Goal: Information Seeking & Learning: Check status

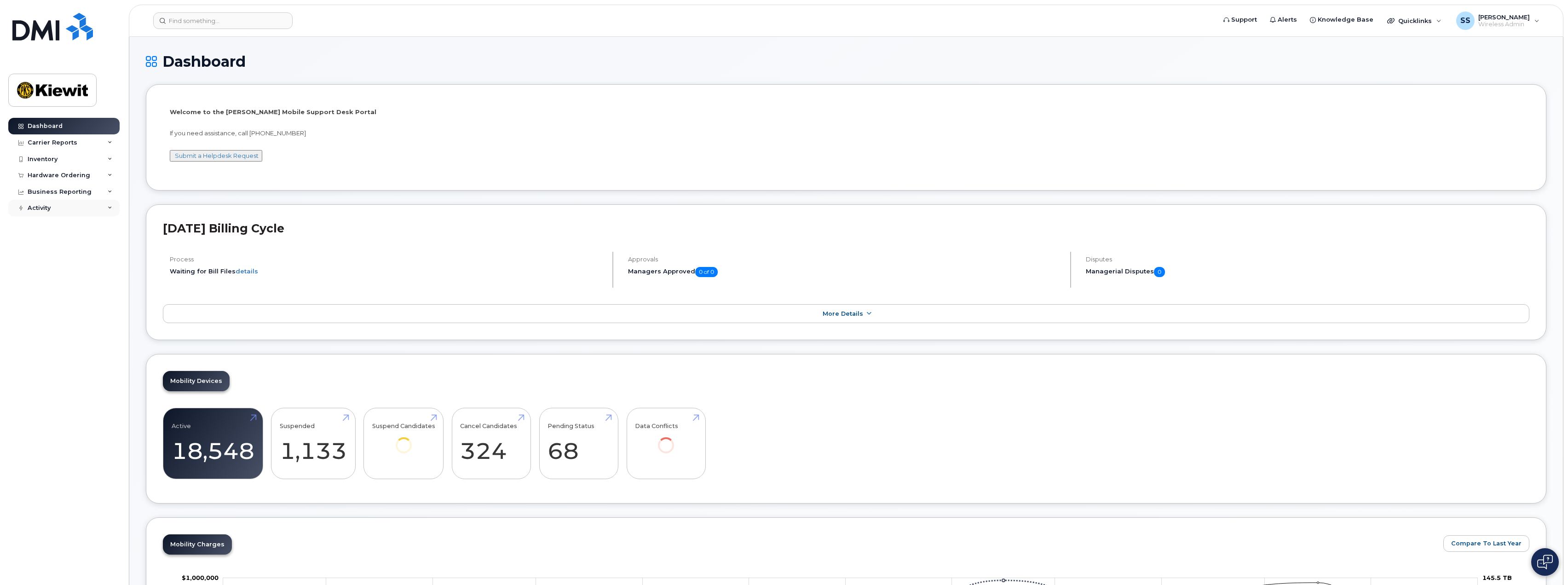
click at [89, 206] on div "Activity" at bounding box center [64, 208] width 111 height 16
click at [94, 175] on div "Hardware Ordering" at bounding box center [64, 175] width 111 height 16
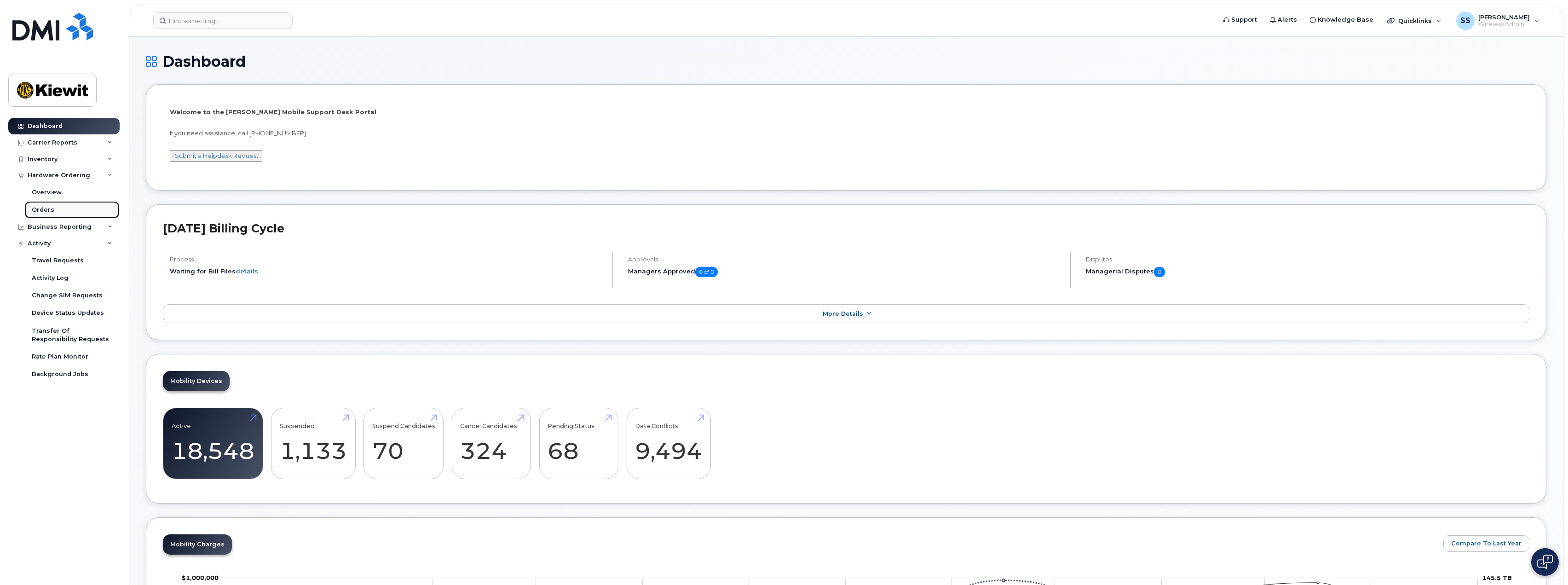
click at [65, 206] on link "Orders" at bounding box center [72, 209] width 95 height 18
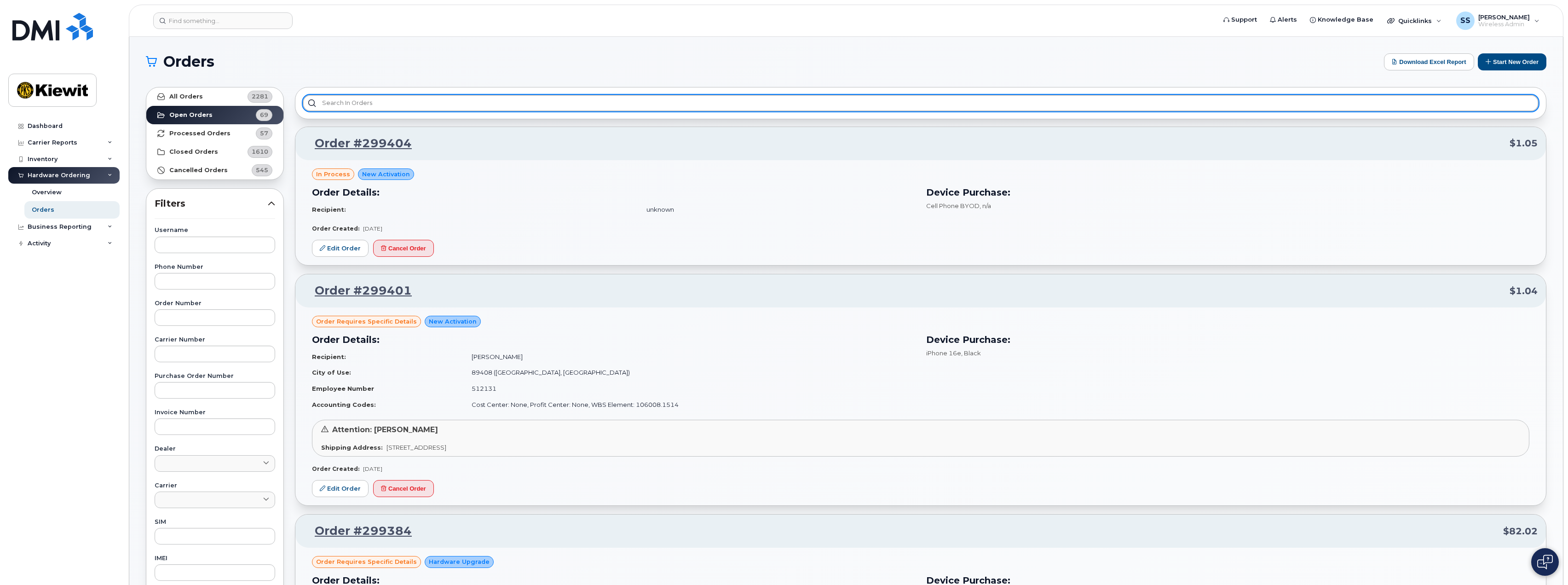
click at [352, 103] on input "text" at bounding box center [920, 103] width 1236 height 16
type input "s"
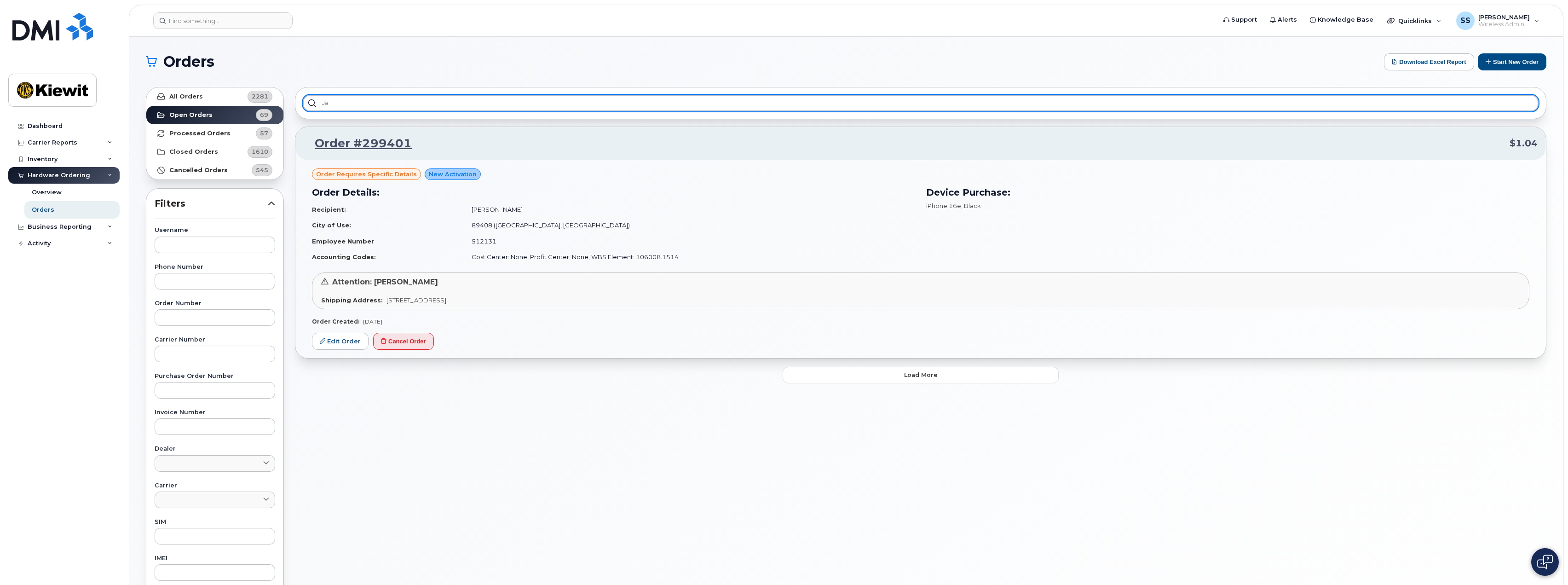
type input "j"
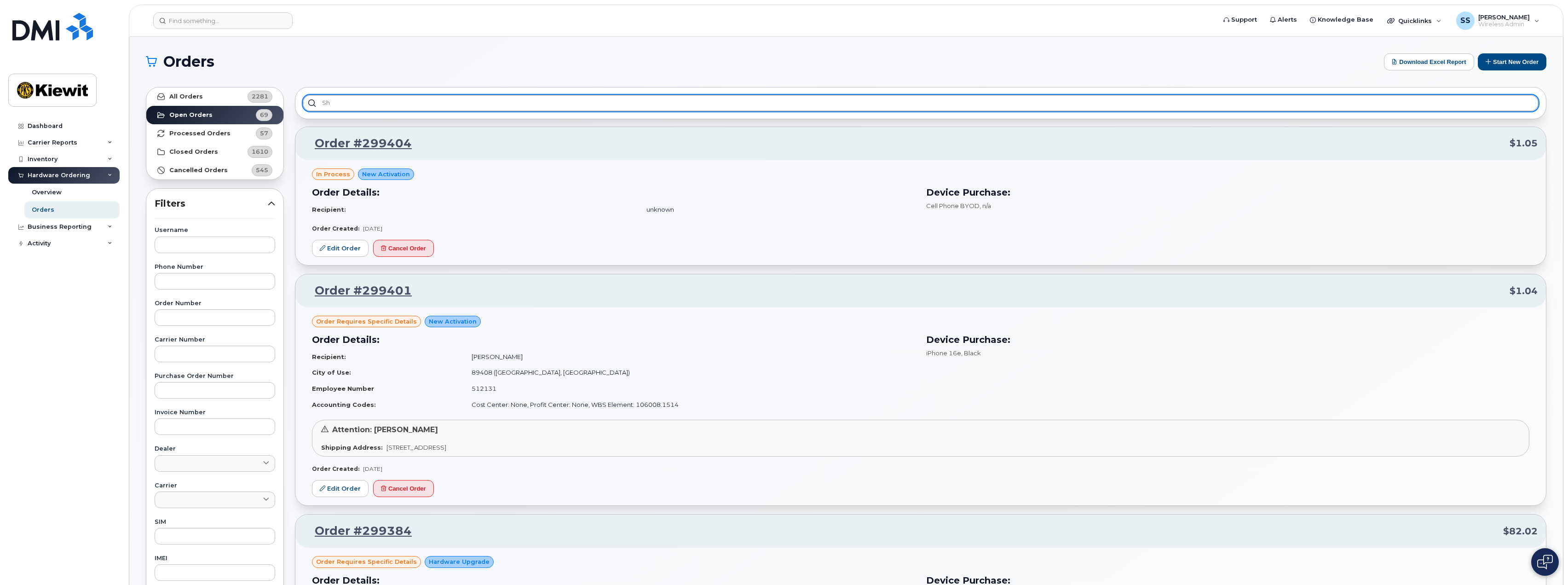
type input "s"
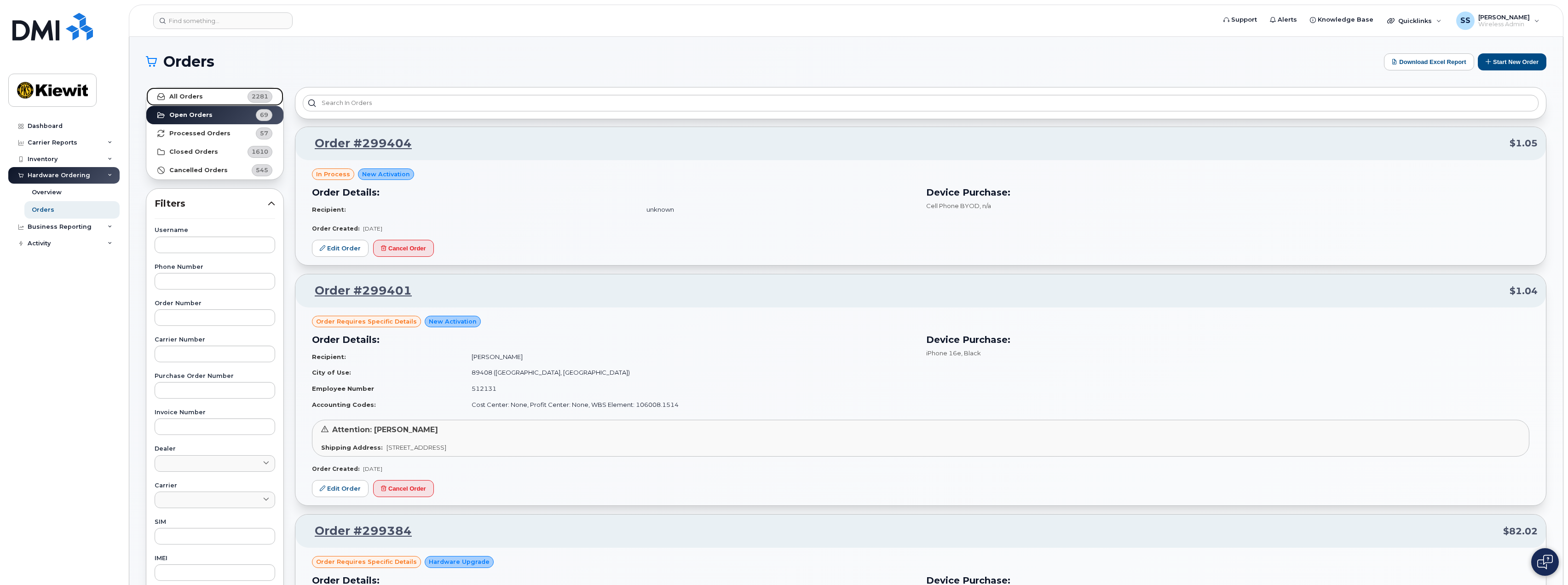
click at [200, 99] on link "All Orders 2281" at bounding box center [214, 97] width 137 height 18
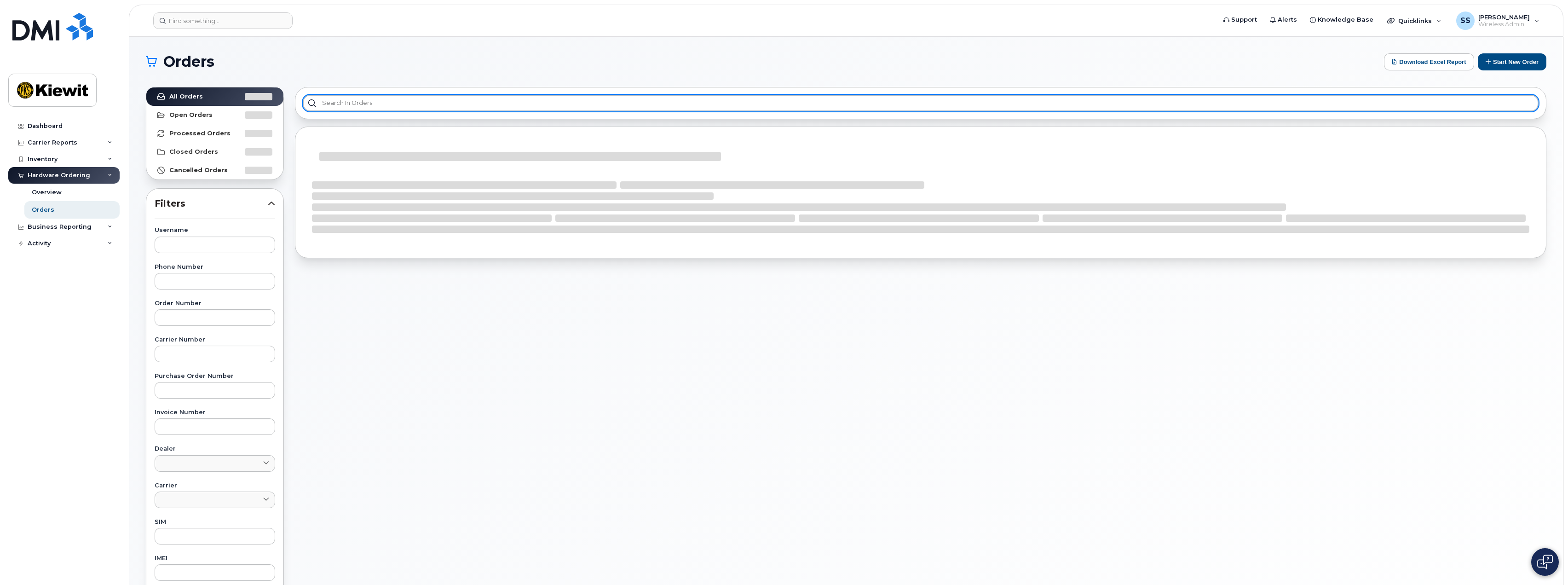
click at [357, 108] on input "text" at bounding box center [920, 103] width 1236 height 16
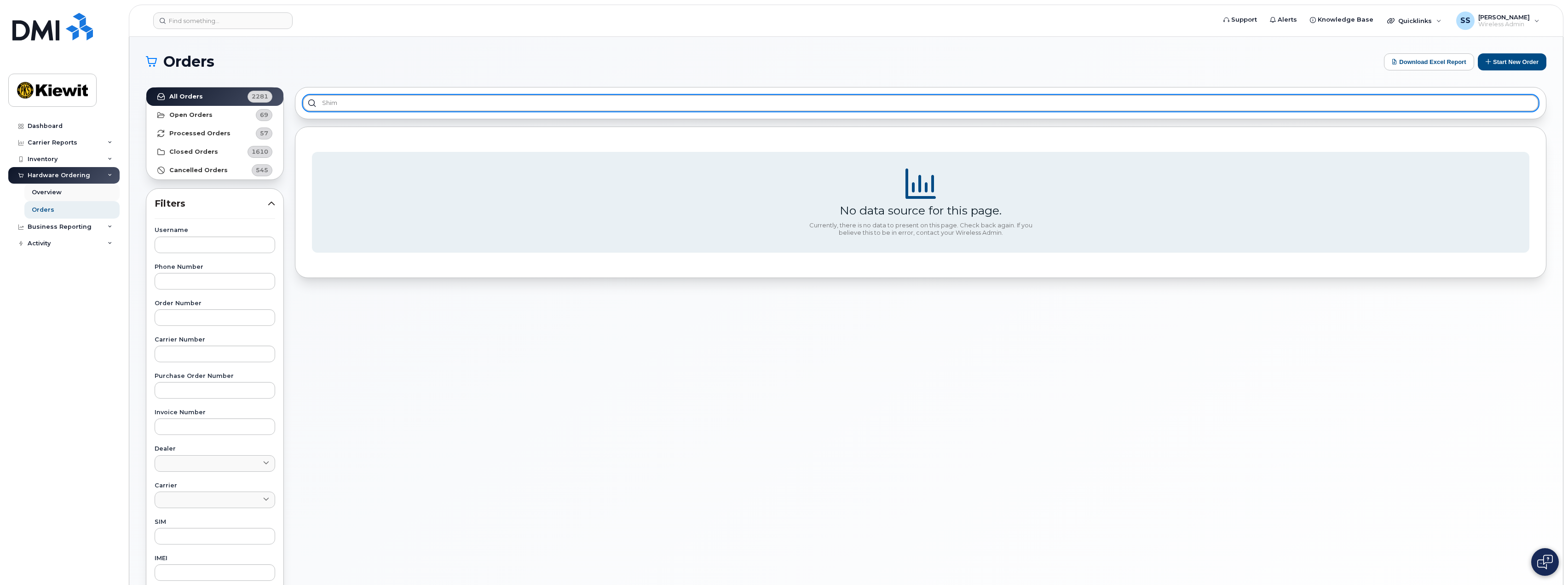
type input "shim"
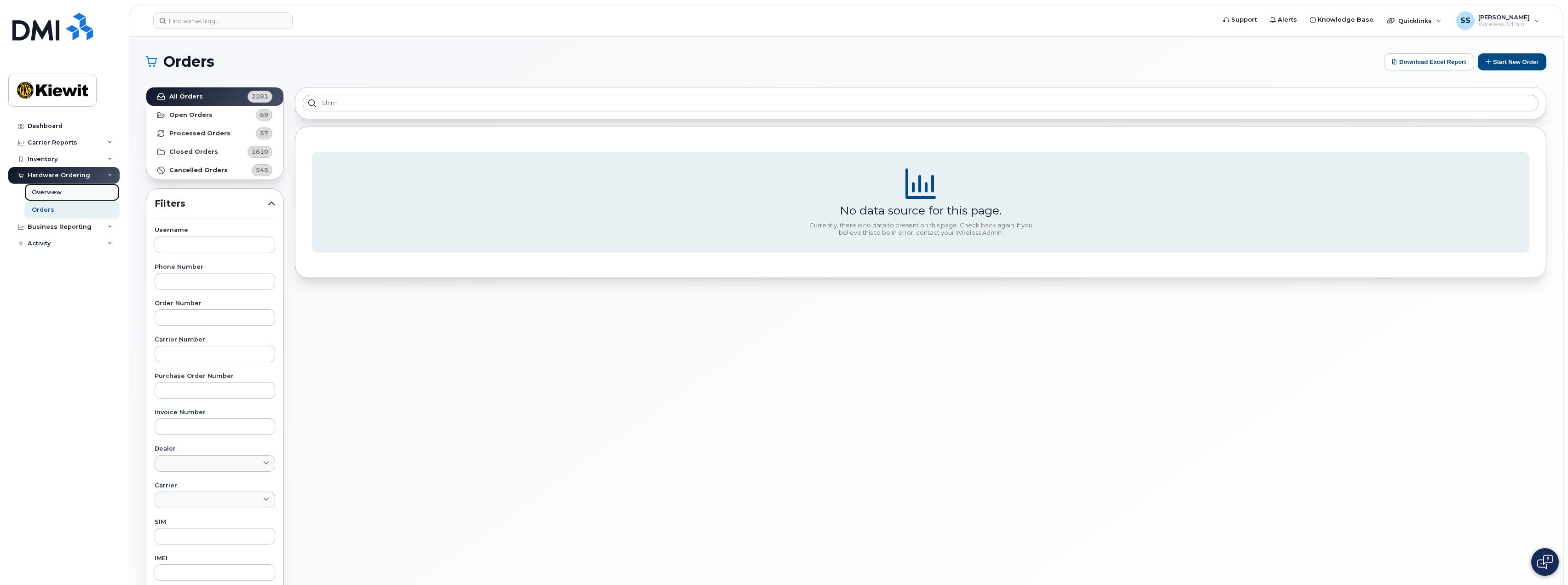
click at [69, 189] on link "Overview" at bounding box center [72, 192] width 95 height 18
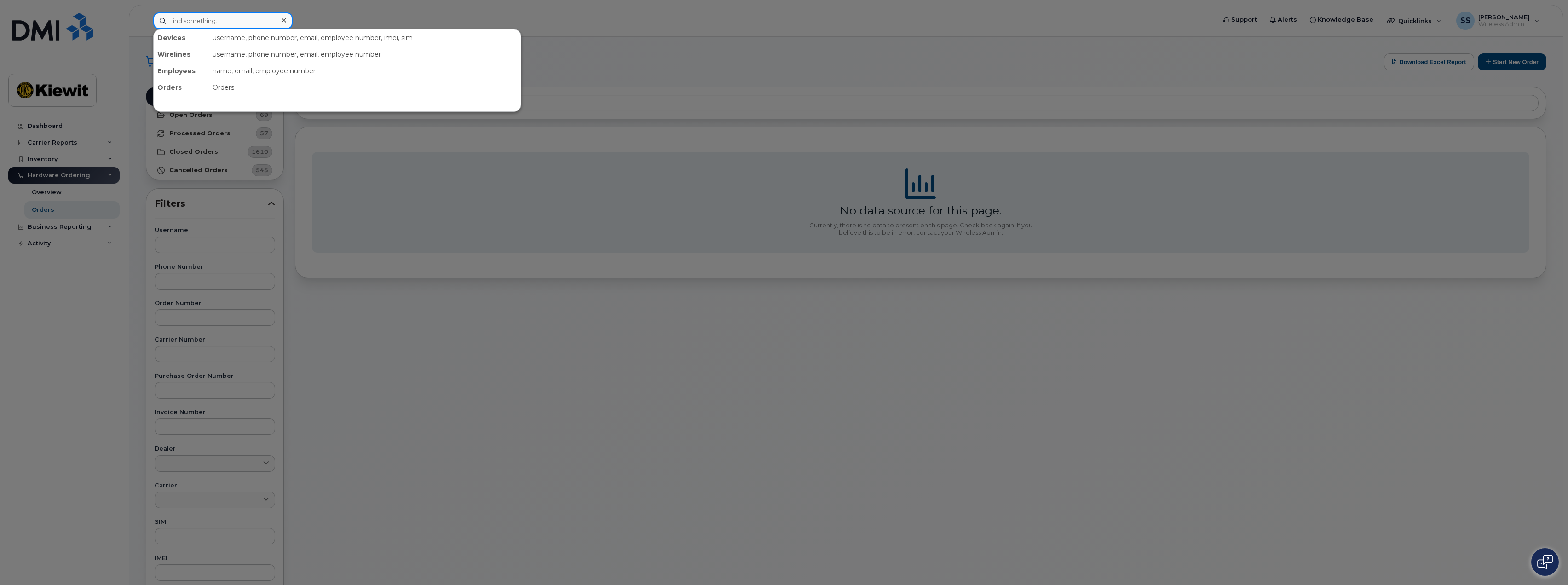
click at [182, 16] on input at bounding box center [223, 20] width 139 height 16
paste input "CS0787394"
click at [719, 253] on div at bounding box center [784, 292] width 1568 height 585
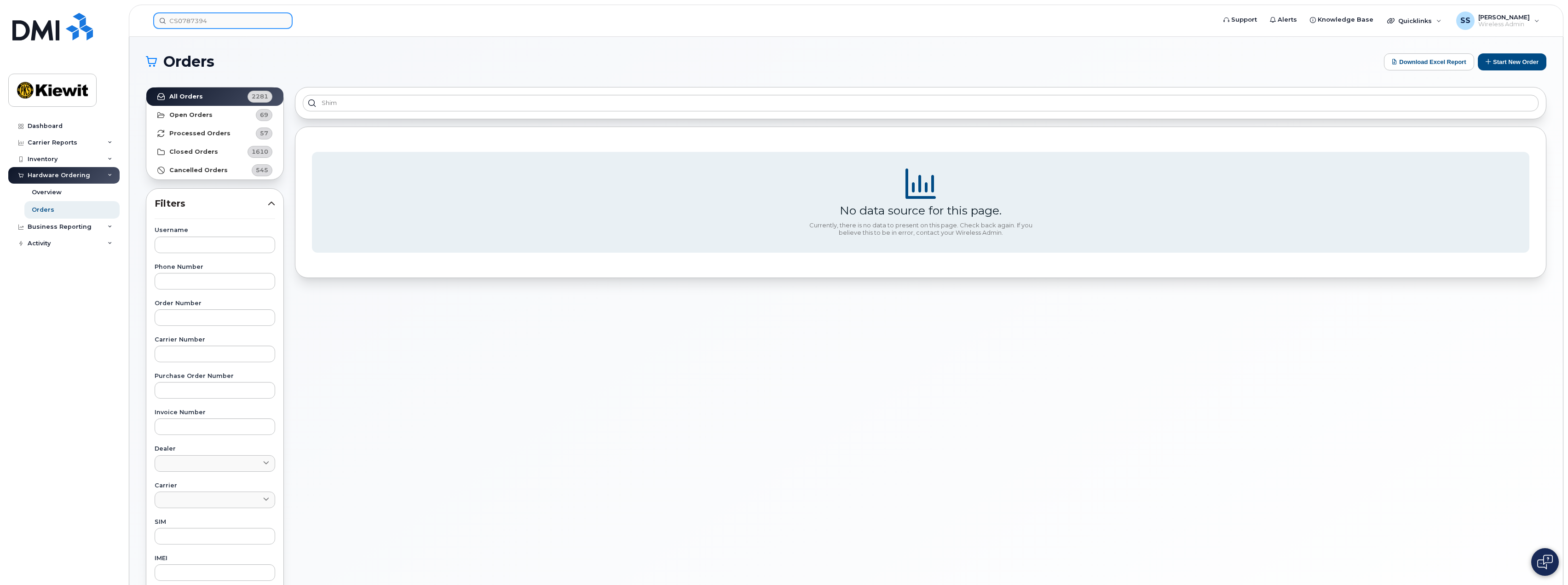
click at [231, 26] on input "CS0787394" at bounding box center [223, 20] width 139 height 16
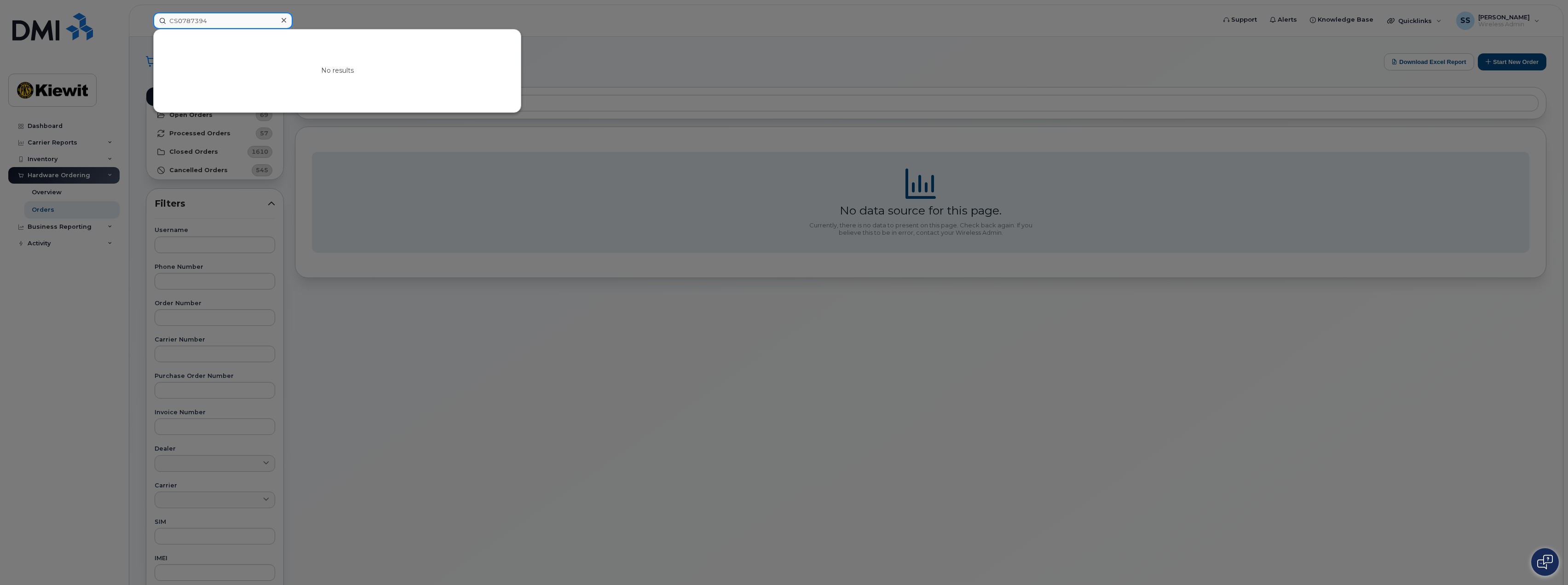
click at [231, 26] on input "CS0787394" at bounding box center [223, 20] width 139 height 16
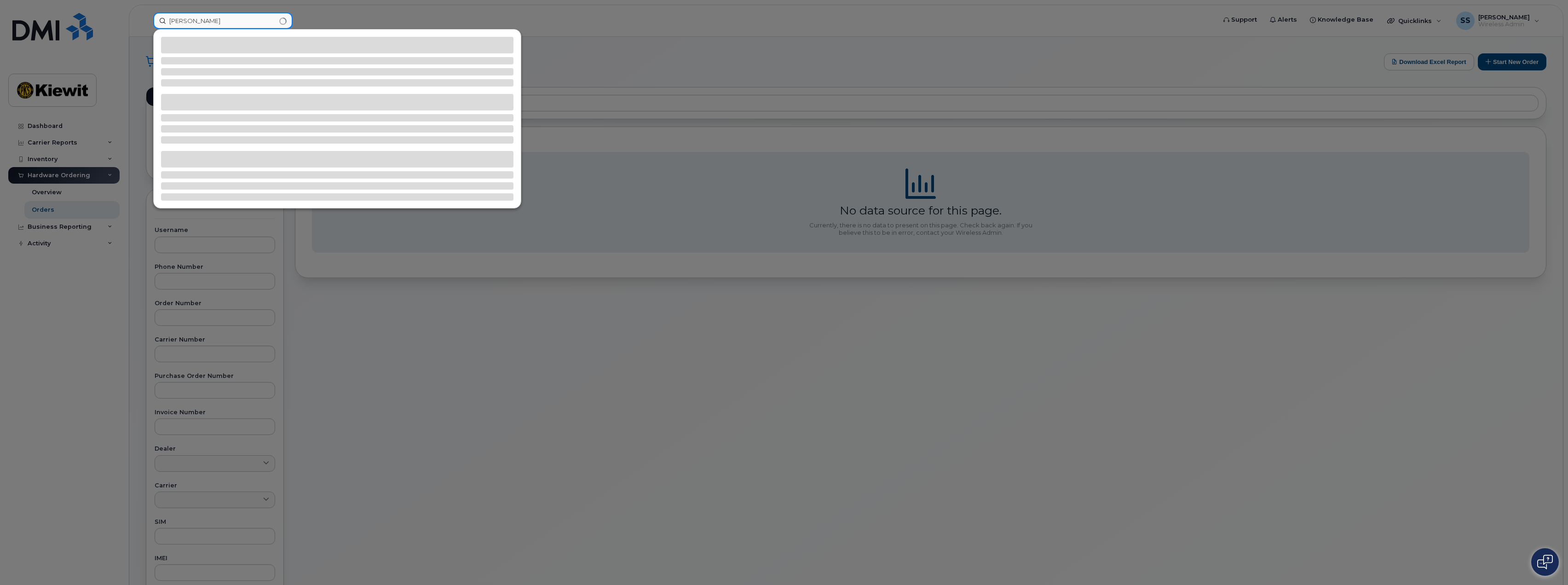
click at [183, 23] on input "jade greenburg" at bounding box center [223, 20] width 139 height 16
click at [250, 23] on input "jade.greenburg" at bounding box center [223, 20] width 139 height 16
click at [251, 24] on input "jade.greenburg" at bounding box center [223, 20] width 139 height 16
type input "jade.greenburg"
click at [373, 18] on div at bounding box center [784, 292] width 1568 height 585
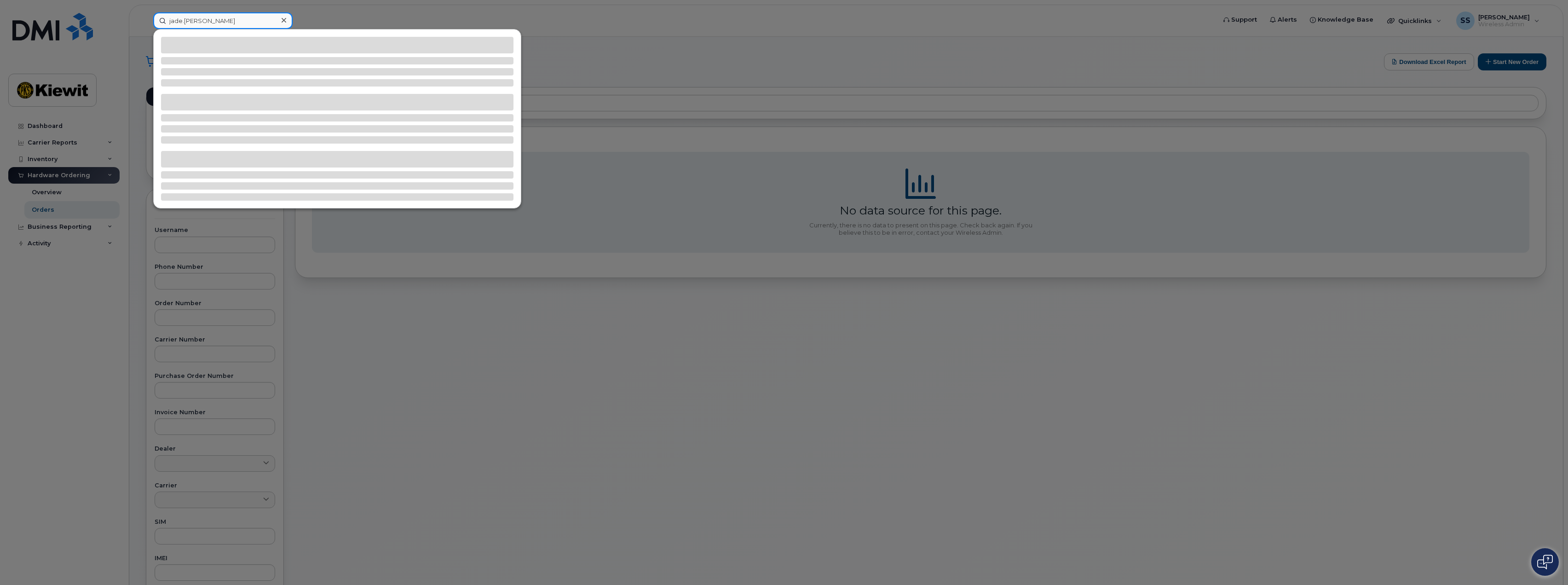
click at [242, 23] on input "jade.greenburg" at bounding box center [223, 20] width 139 height 16
click at [611, 327] on div at bounding box center [784, 292] width 1568 height 585
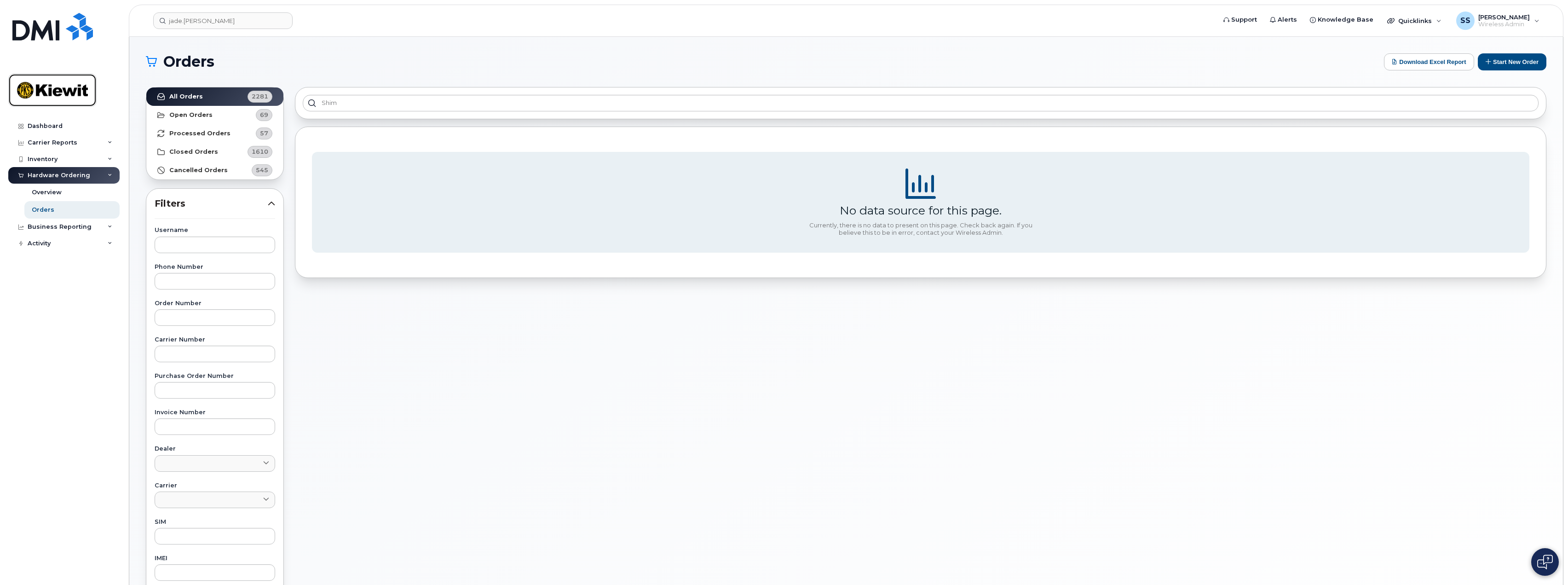
drag, startPoint x: 57, startPoint y: 96, endPoint x: 72, endPoint y: 92, distance: 15.5
click at [58, 95] on img at bounding box center [52, 90] width 71 height 27
click at [235, 16] on input "jade.greenburg" at bounding box center [223, 20] width 139 height 16
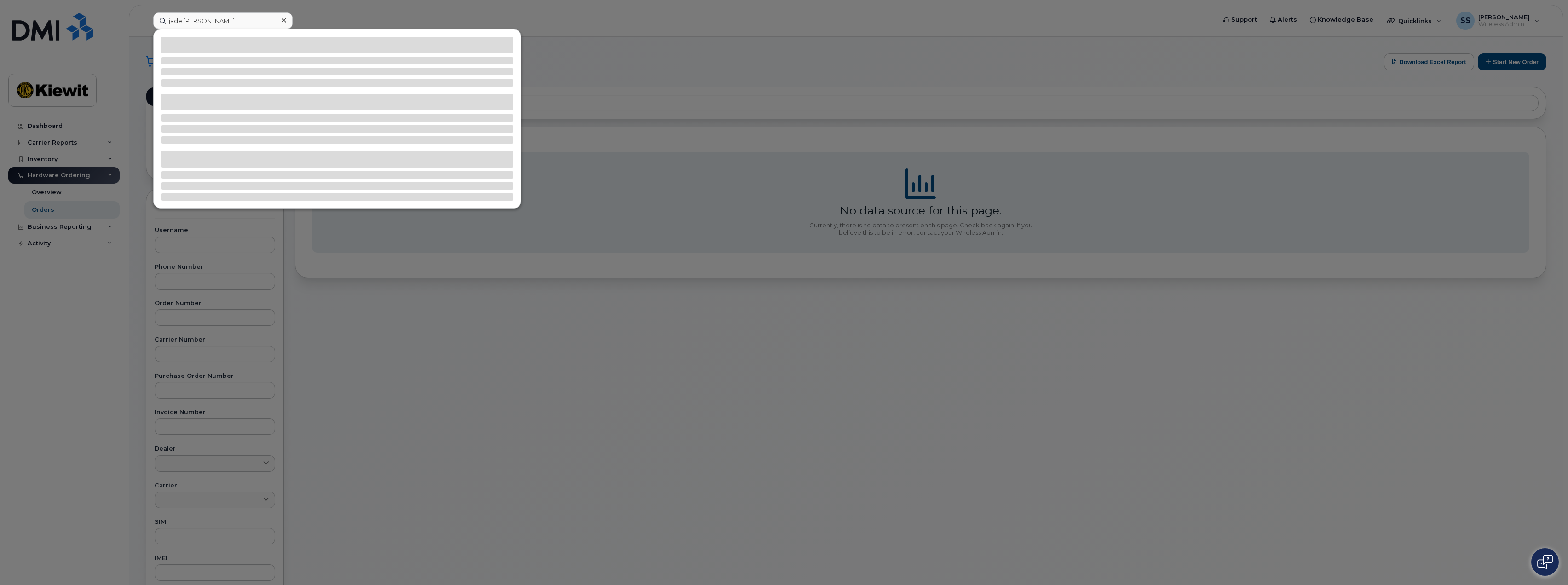
click at [544, 329] on div at bounding box center [784, 292] width 1568 height 585
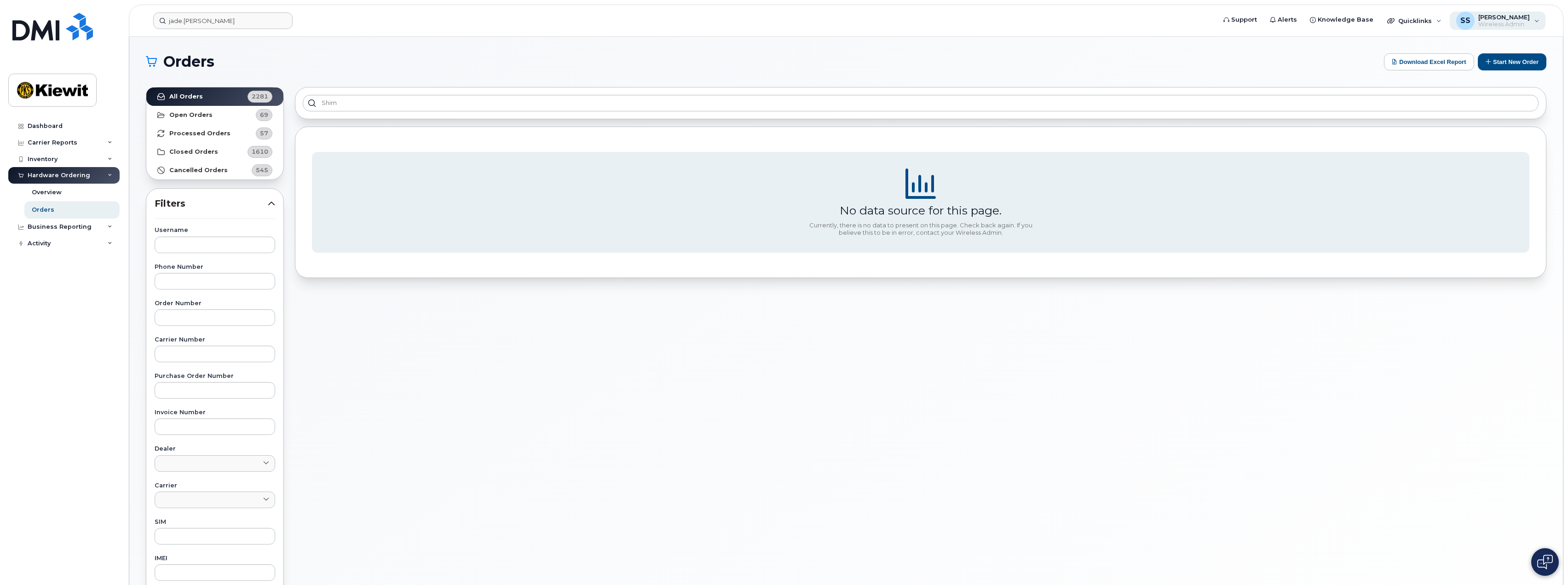
click at [1530, 23] on div "SS Steven Shim Wireless Admin" at bounding box center [1498, 21] width 96 height 18
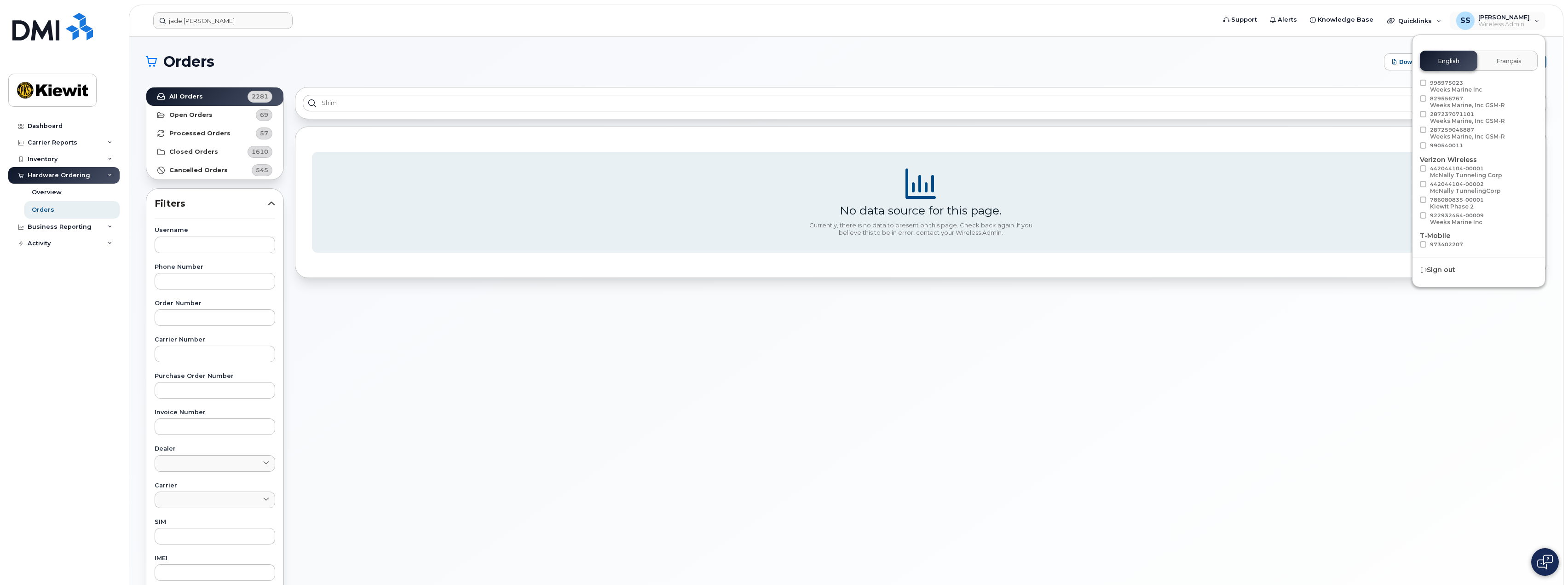
scroll to position [52, 0]
click at [789, 399] on div "shim No data source for this page. Currently, there is no data to present on th…" at bounding box center [920, 405] width 1262 height 646
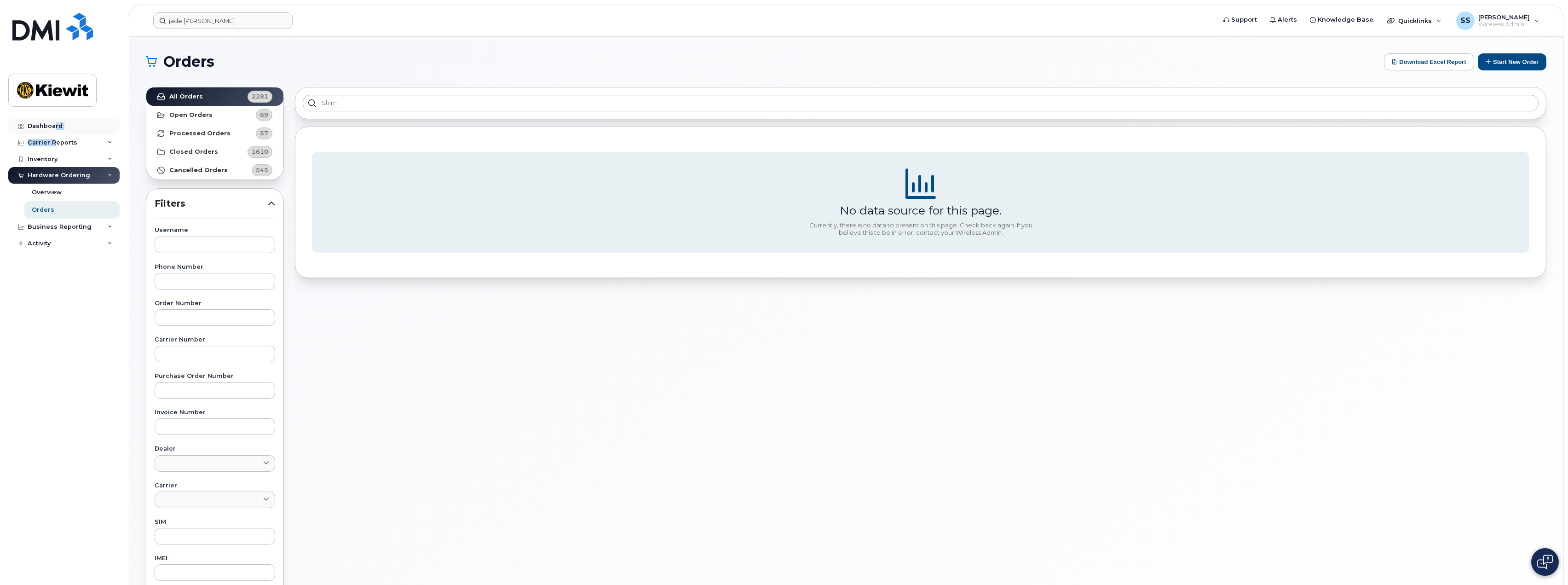
drag, startPoint x: 52, startPoint y: 135, endPoint x: 53, endPoint y: 127, distance: 8.1
click at [54, 130] on div "Dashboard Carrier Reports Monthly Billing Data Daily Data Pooling Average Costi…" at bounding box center [65, 345] width 114 height 454
click at [53, 126] on div "Dashboard" at bounding box center [44, 126] width 35 height 7
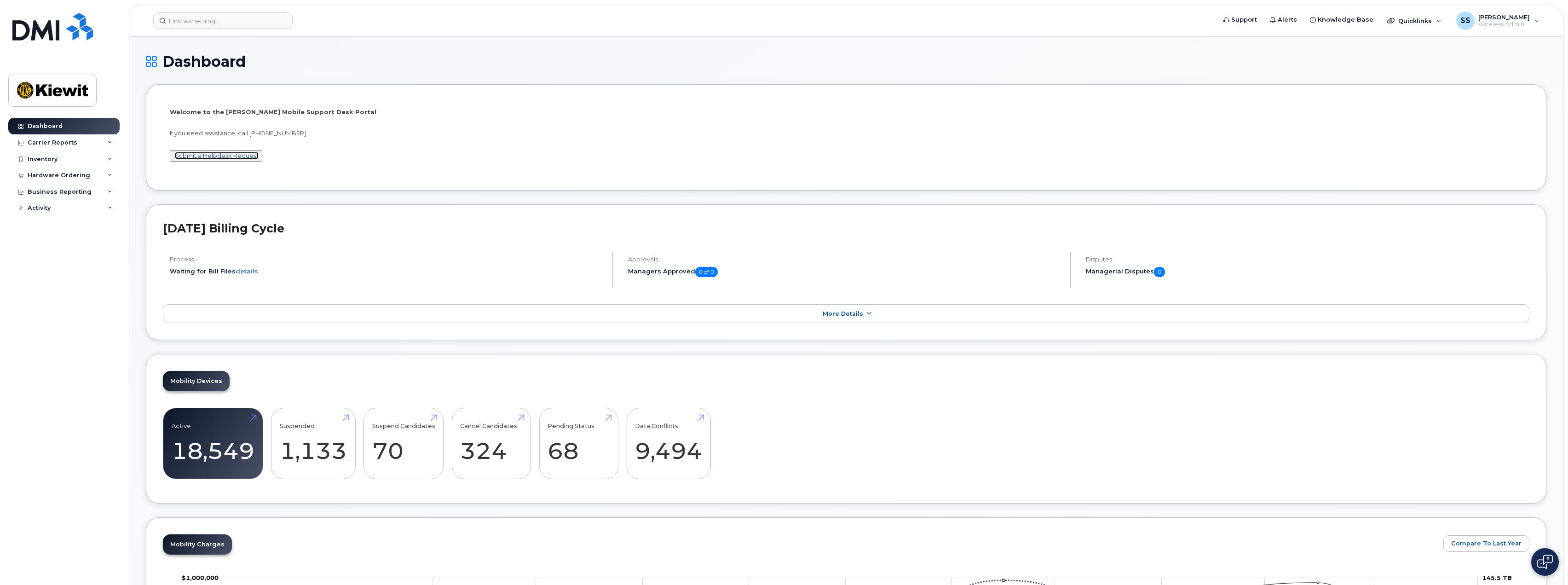
click at [223, 156] on link "Submit a Helpdesk Request" at bounding box center [217, 155] width 84 height 7
